Goal: Find specific page/section: Find specific page/section

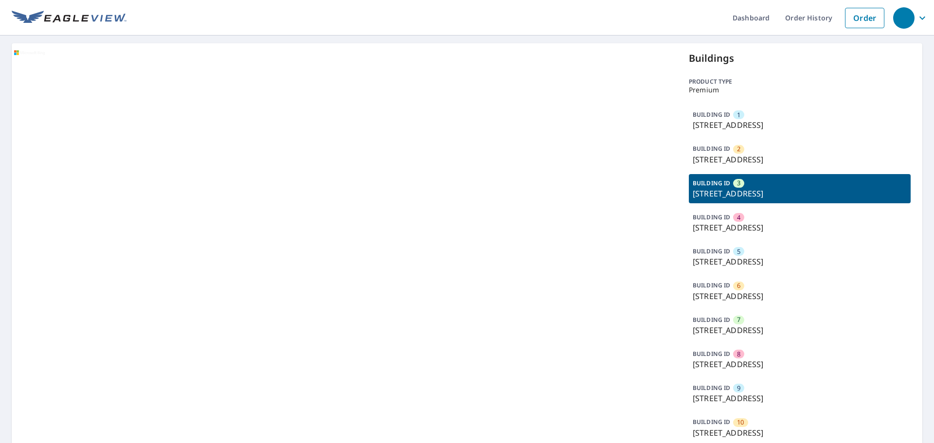
click at [733, 262] on p "[STREET_ADDRESS]" at bounding box center [800, 262] width 214 height 12
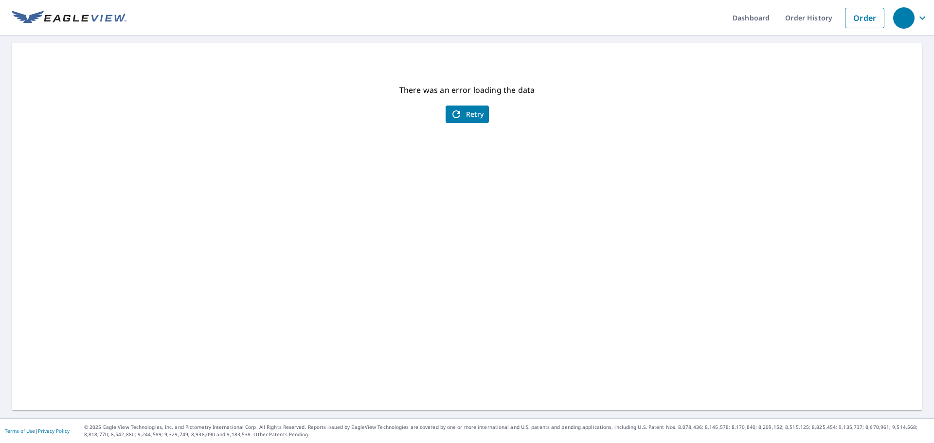
click at [476, 115] on span "Retry" at bounding box center [467, 114] width 34 height 12
